Goal: Communication & Community: Answer question/provide support

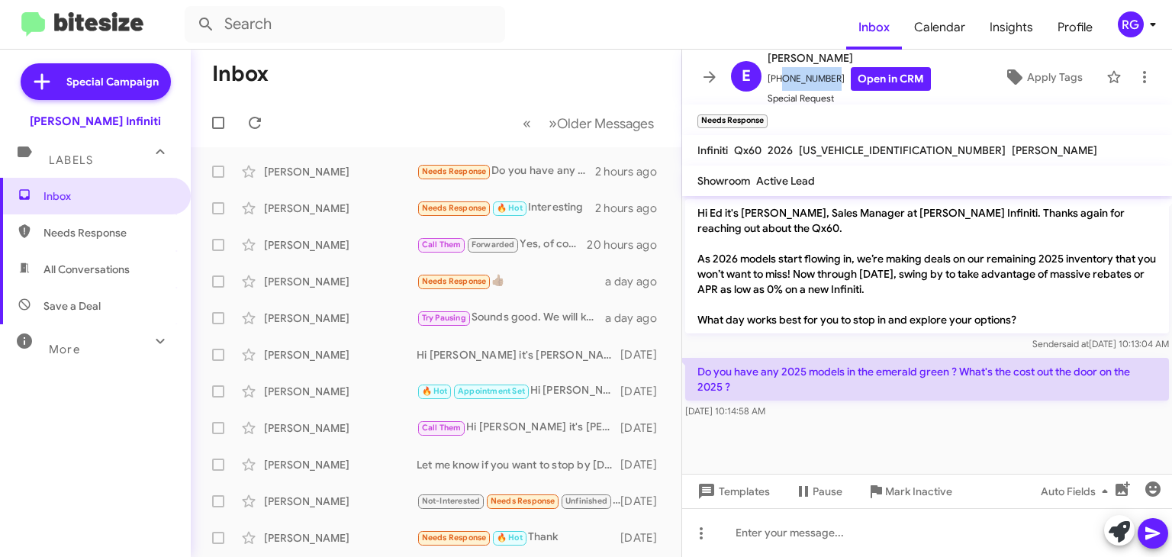
click at [712, 77] on icon at bounding box center [709, 76] width 12 height 11
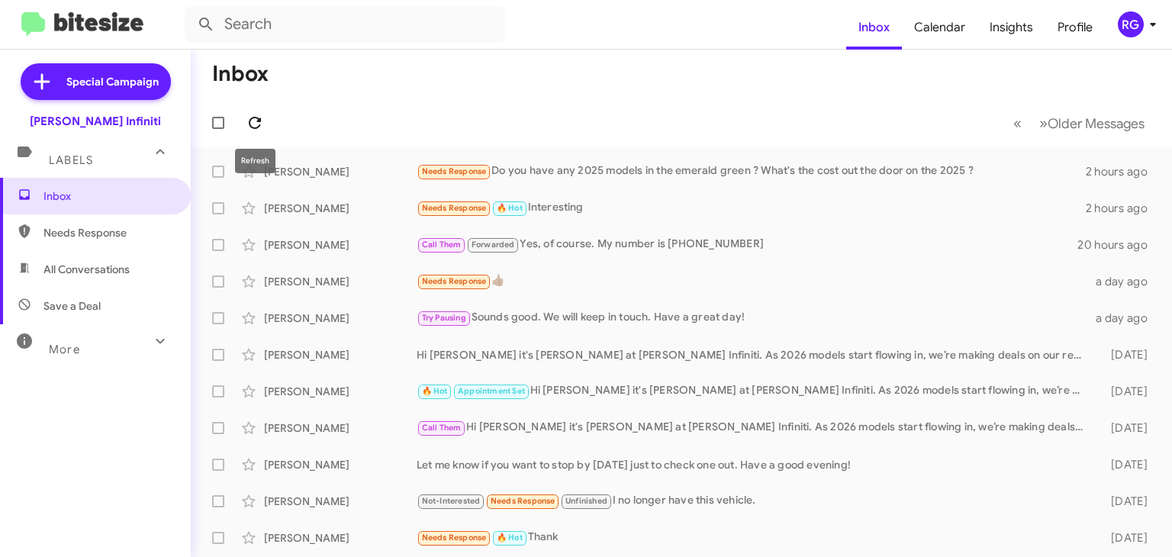
click at [263, 115] on icon at bounding box center [255, 123] width 18 height 18
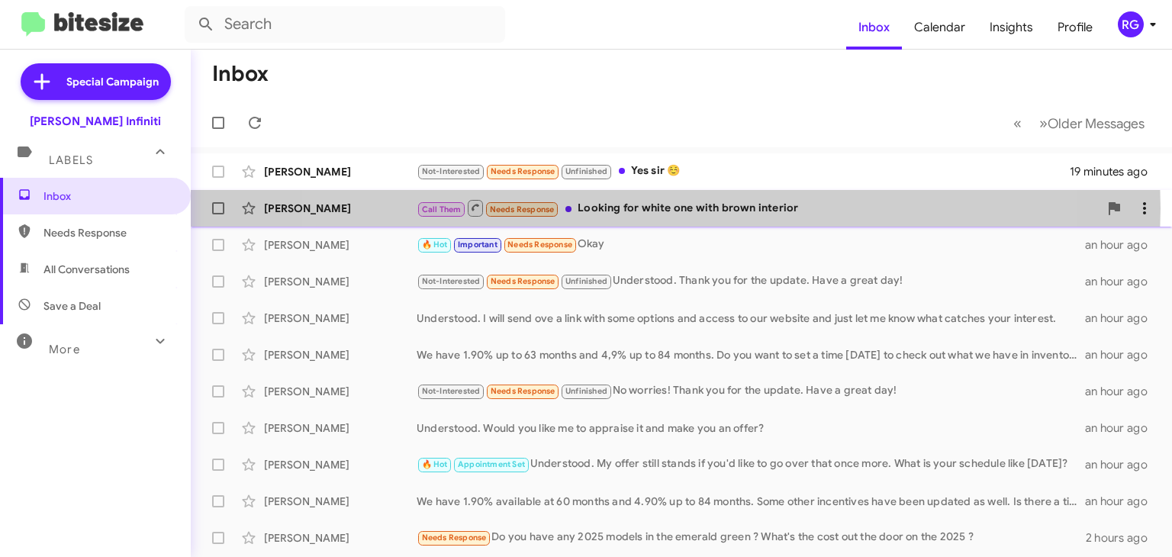
click at [633, 208] on div "Call Them Needs Response Looking for white one with brown interior" at bounding box center [758, 207] width 682 height 19
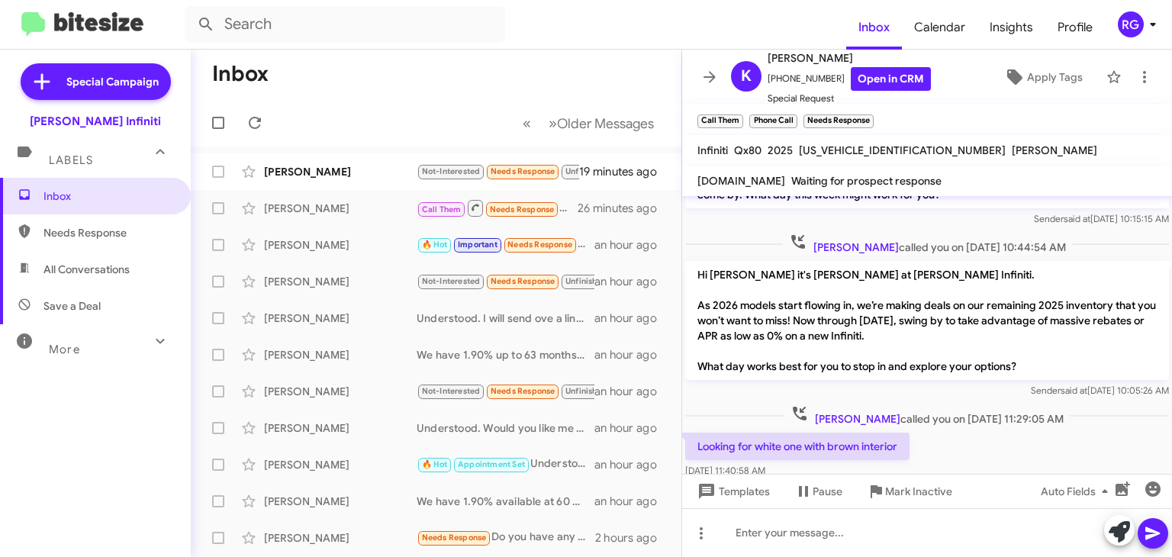
scroll to position [147, 0]
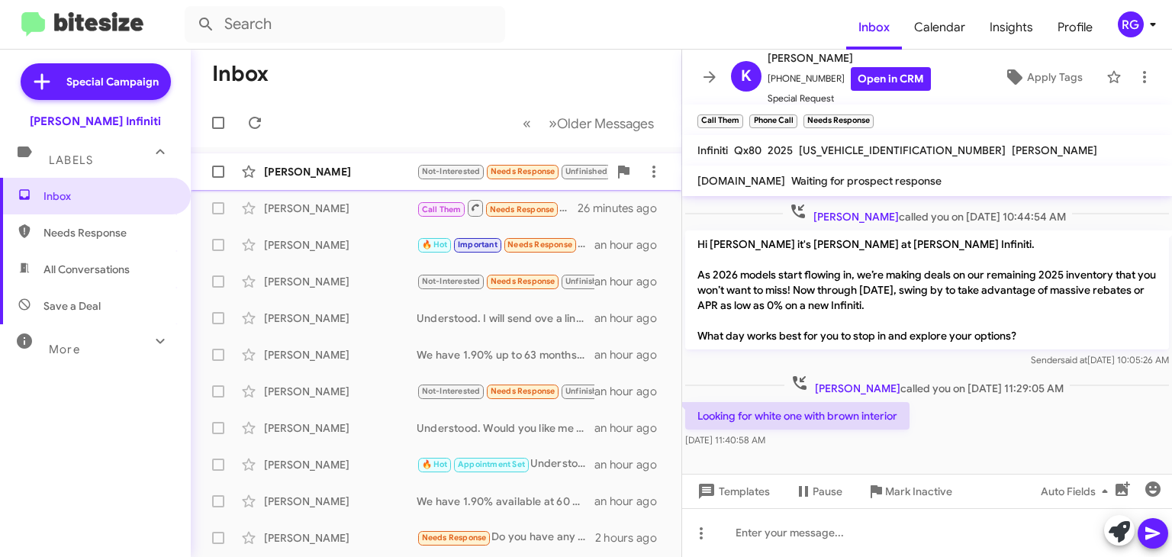
click at [332, 169] on div "[PERSON_NAME]" at bounding box center [340, 171] width 153 height 15
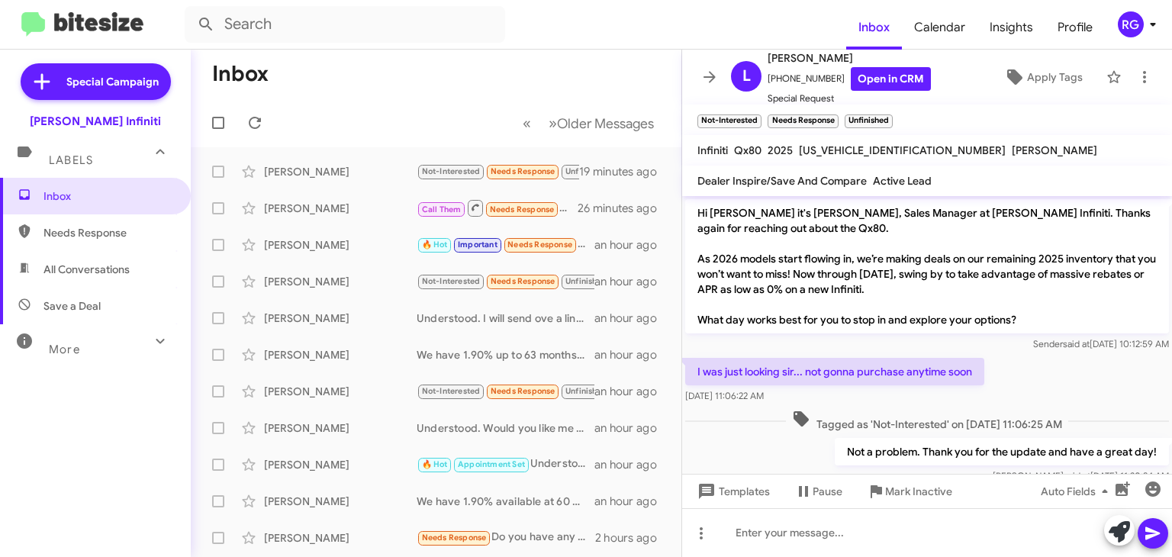
scroll to position [150, 0]
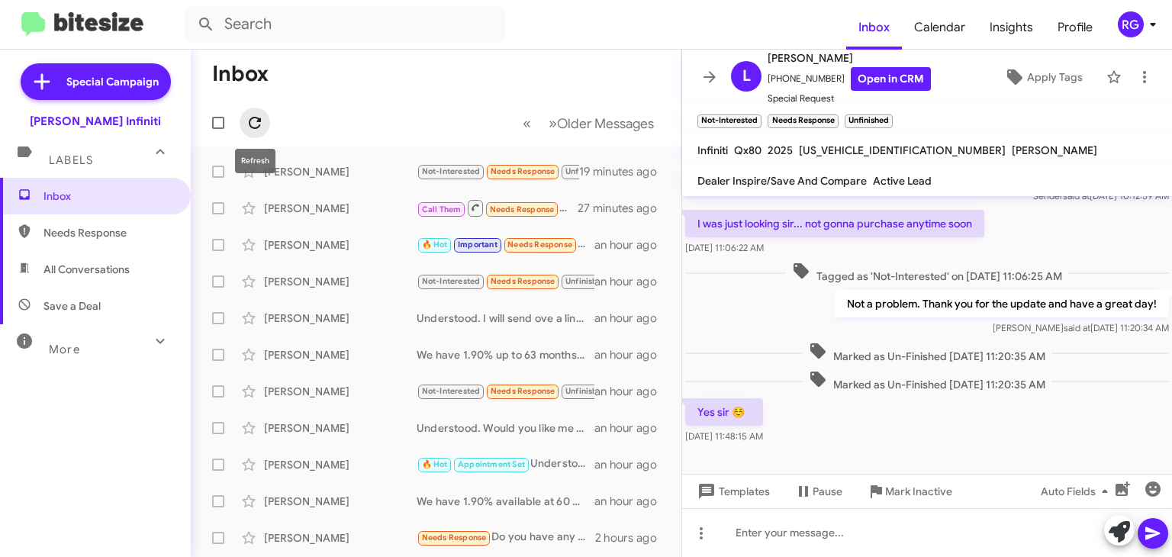
click at [262, 114] on icon at bounding box center [255, 123] width 18 height 18
